Goal: Task Accomplishment & Management: Use online tool/utility

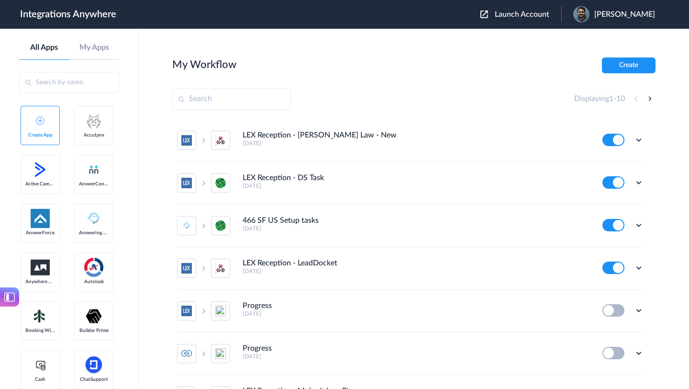
click at [517, 12] on span "Launch Account" at bounding box center [522, 15] width 55 height 8
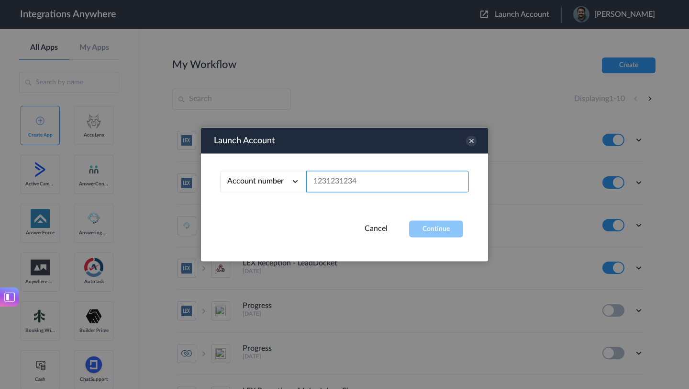
click at [367, 180] on input "text" at bounding box center [387, 182] width 163 height 22
paste input "8669820063"
type input "8669820063"
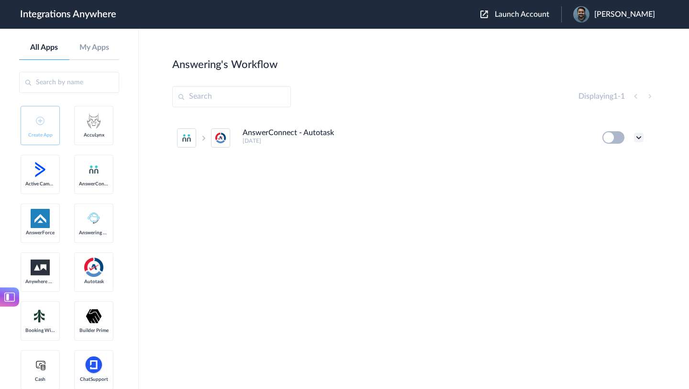
click at [639, 136] on icon at bounding box center [639, 138] width 10 height 10
click at [611, 157] on li "Edit" at bounding box center [612, 160] width 62 height 18
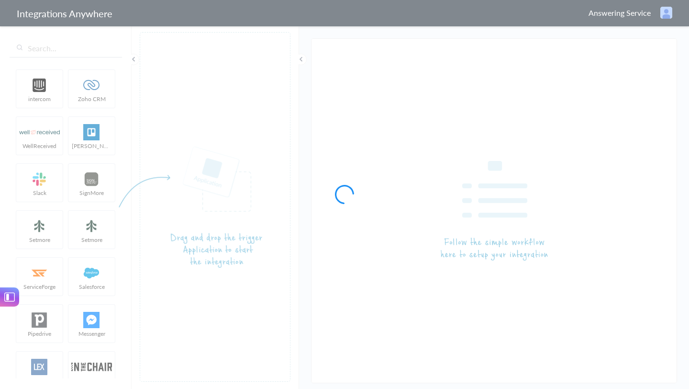
type input "AnswerConnect - Autotask"
